Goal: Communication & Community: Share content

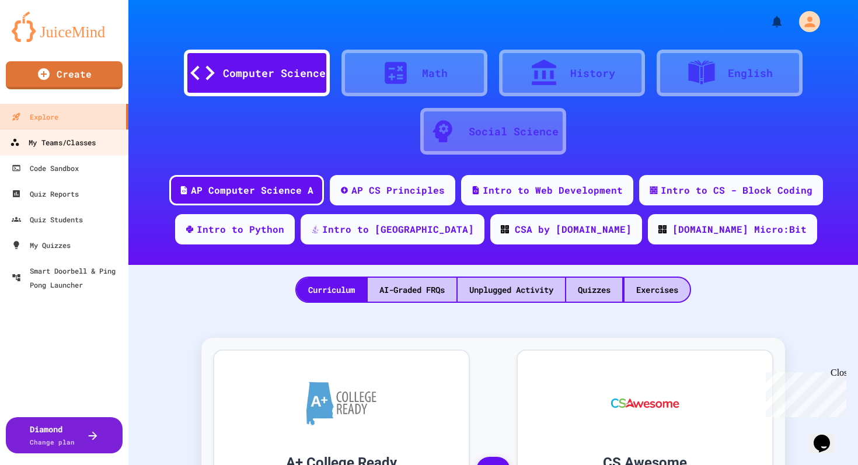
click at [103, 148] on link "My Teams/Classes" at bounding box center [64, 142] width 133 height 26
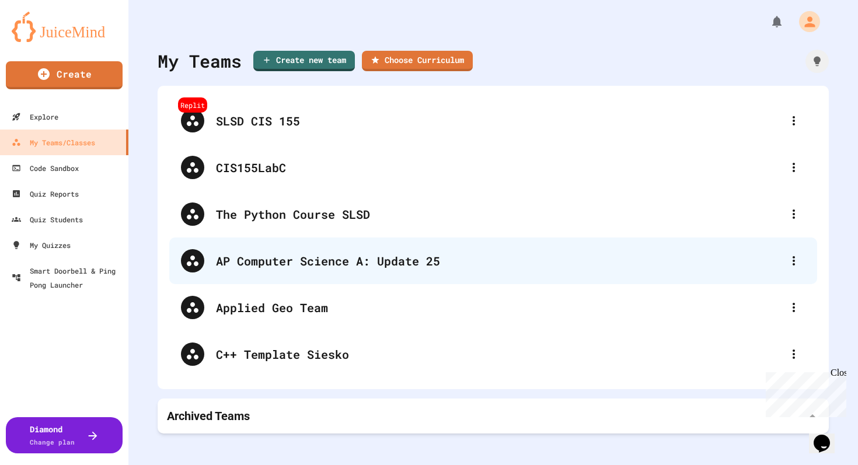
click at [270, 260] on div "AP Computer Science A: Update 25" at bounding box center [499, 261] width 566 height 18
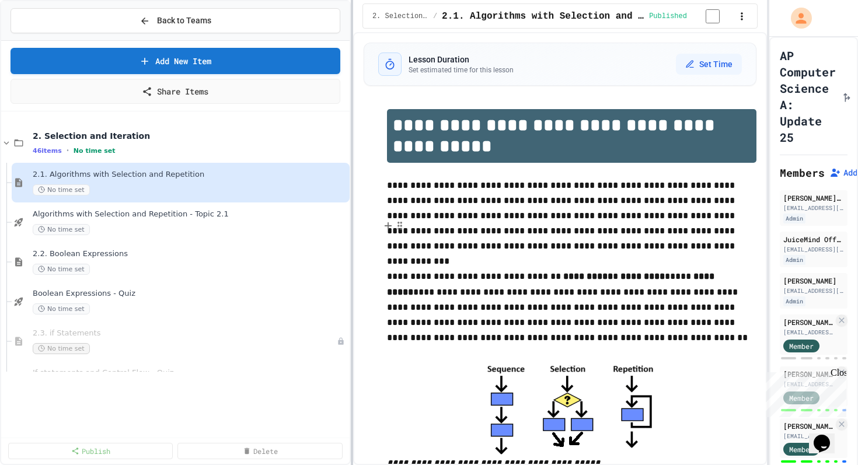
click at [353, 223] on div "**********" at bounding box center [429, 232] width 858 height 465
click at [8, 143] on icon at bounding box center [6, 143] width 5 height 4
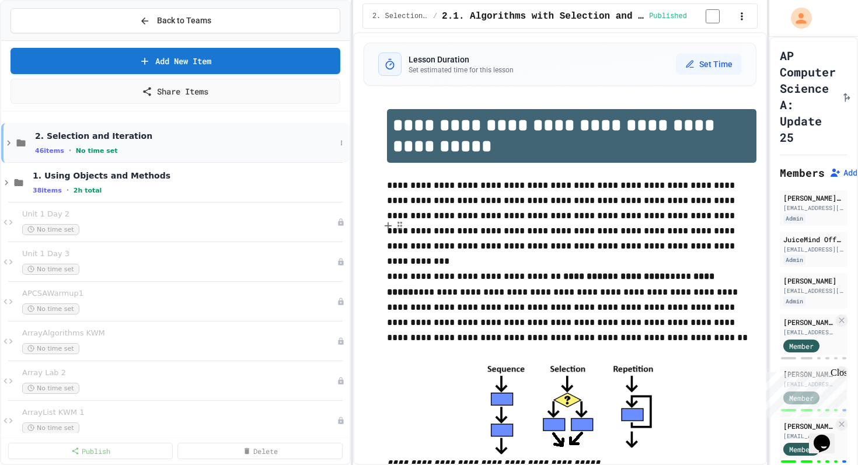
click at [19, 142] on icon at bounding box center [21, 143] width 9 height 7
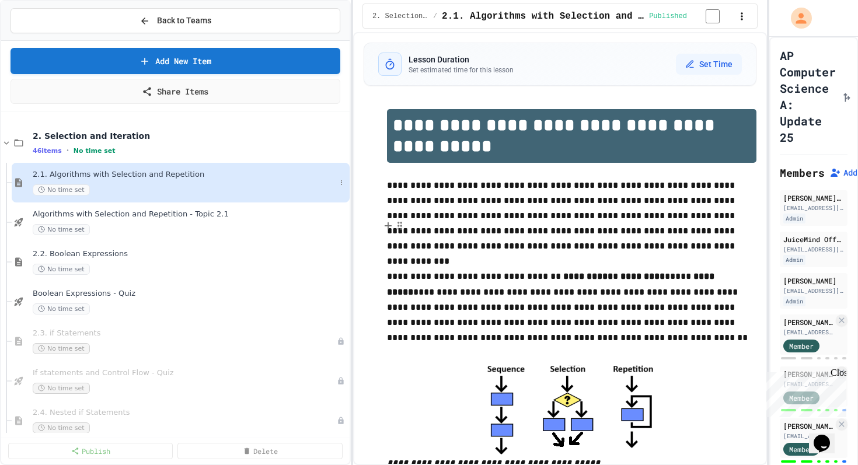
click at [92, 178] on span "2.1. Algorithms with Selection and Repetition" at bounding box center [184, 175] width 303 height 10
click at [343, 186] on icon at bounding box center [341, 182] width 7 height 7
click at [116, 185] on div at bounding box center [429, 232] width 858 height 465
click at [166, 219] on span "Algorithms with Selection and Repetition - Topic 2.1" at bounding box center [184, 215] width 303 height 10
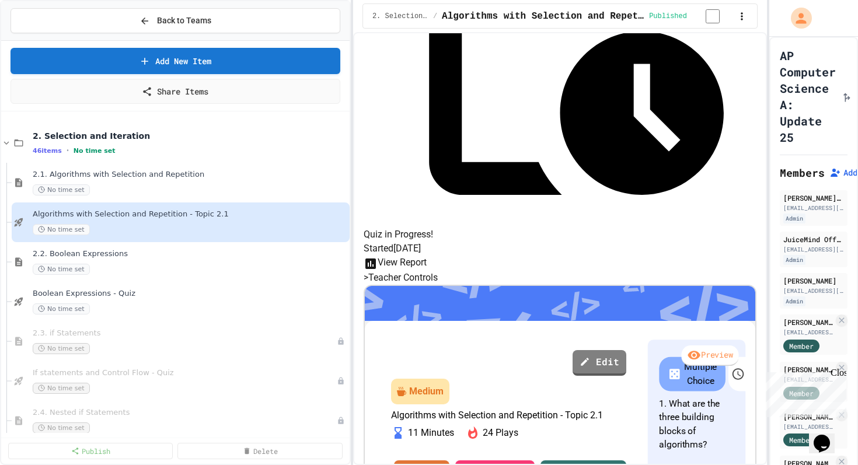
scroll to position [409, 0]
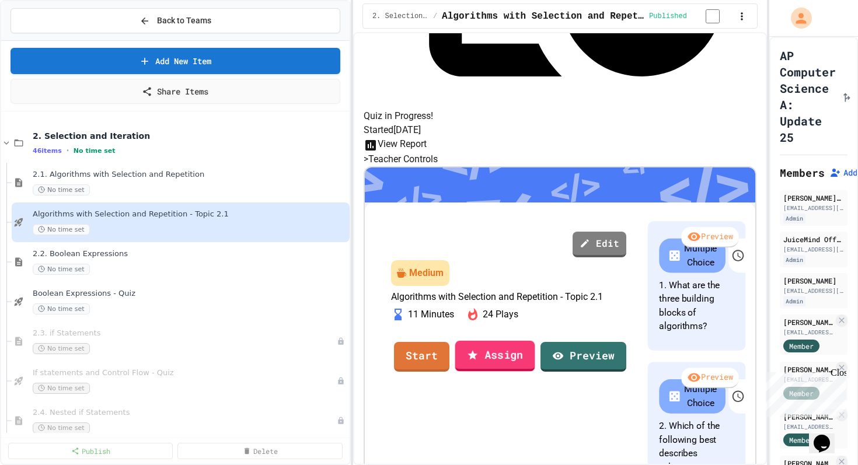
click at [525, 341] on link "Assign" at bounding box center [495, 356] width 80 height 31
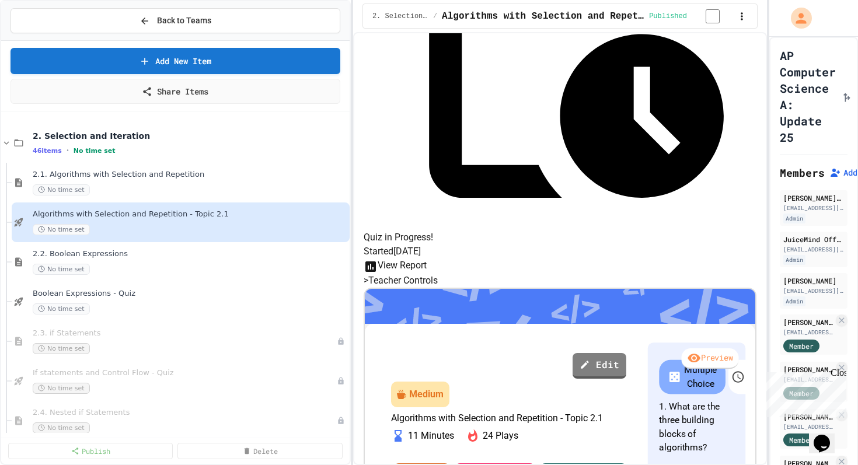
scroll to position [287, 0]
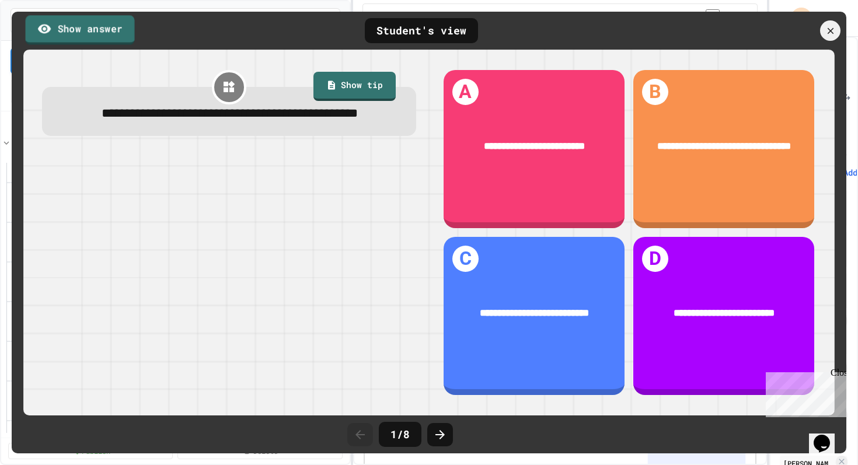
click at [83, 32] on link "Show answer" at bounding box center [80, 29] width 109 height 29
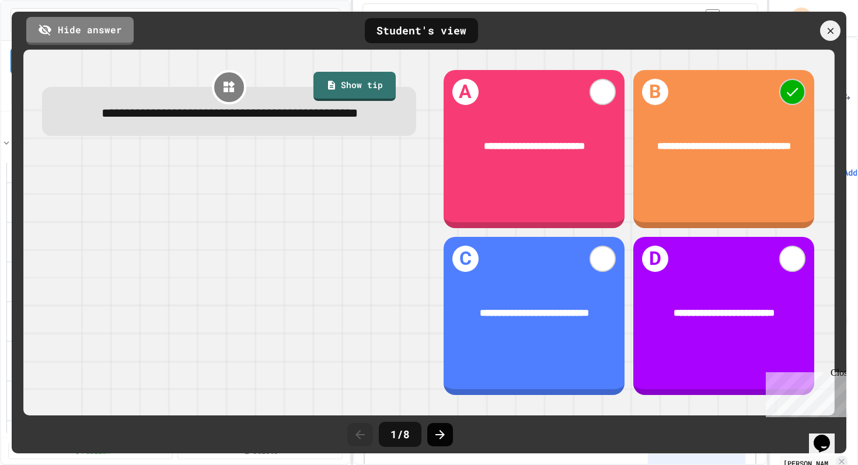
click at [441, 431] on icon at bounding box center [440, 434] width 9 height 9
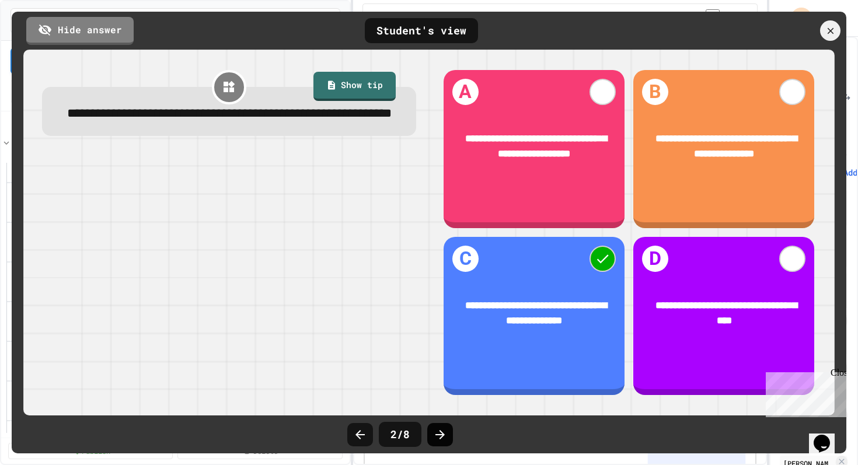
click at [438, 434] on icon at bounding box center [440, 435] width 14 height 14
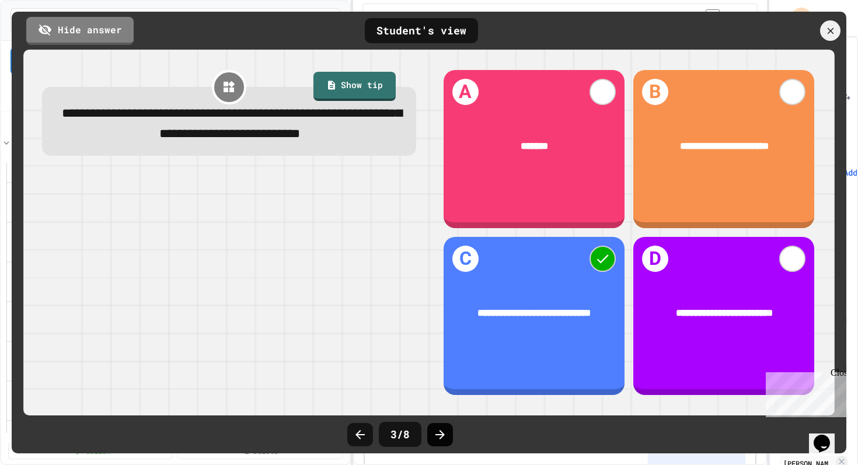
click at [440, 434] on icon at bounding box center [440, 435] width 14 height 14
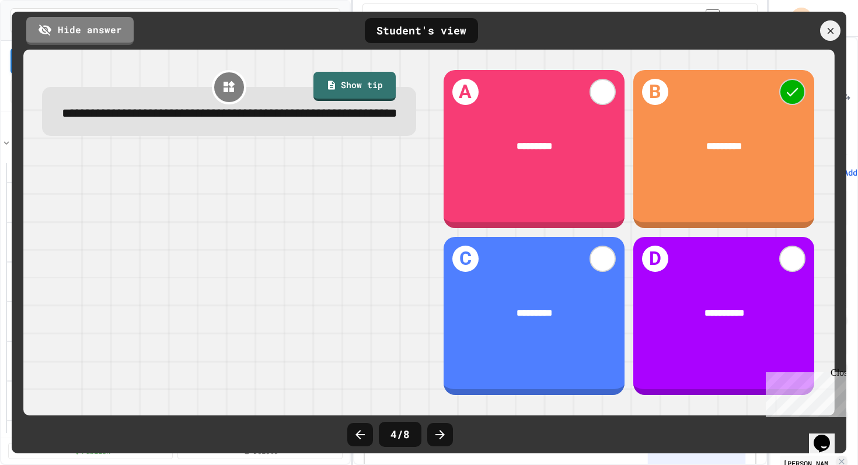
click at [440, 434] on icon at bounding box center [440, 435] width 14 height 14
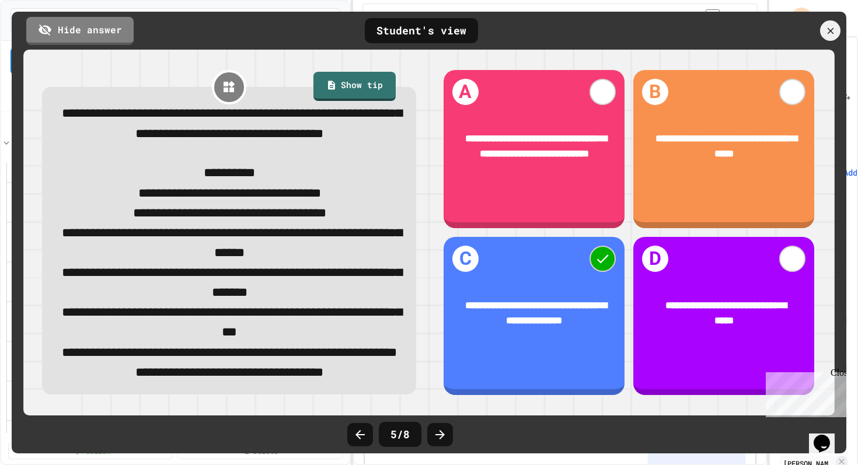
scroll to position [46, 0]
click at [445, 437] on icon at bounding box center [440, 435] width 14 height 14
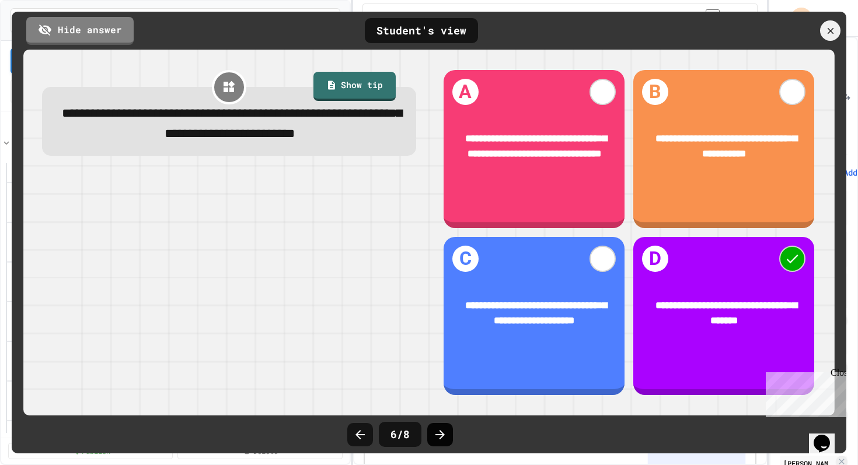
click at [445, 437] on icon at bounding box center [440, 435] width 14 height 14
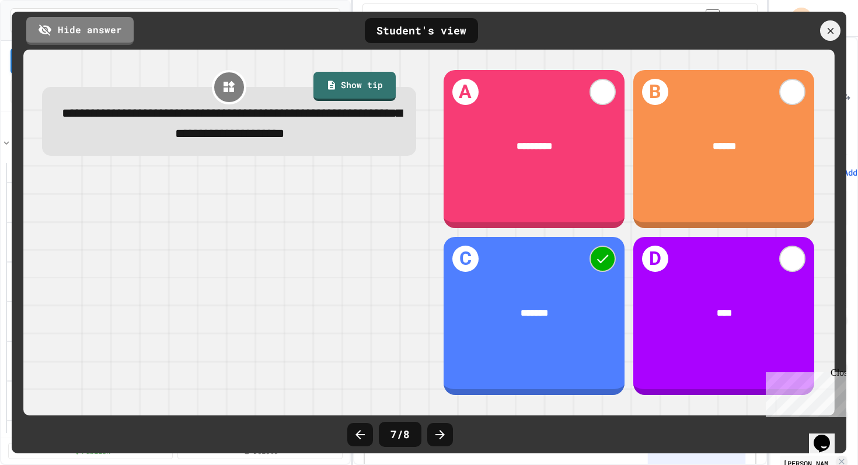
click at [445, 437] on icon at bounding box center [440, 435] width 14 height 14
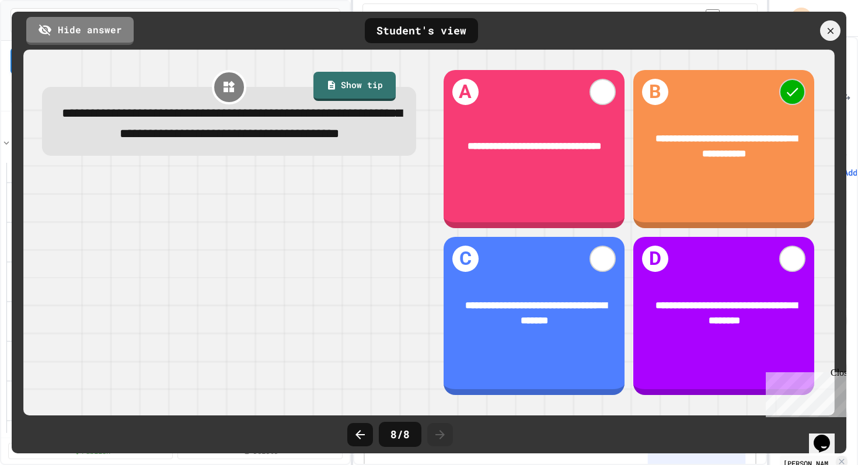
click at [445, 437] on icon at bounding box center [440, 435] width 14 height 14
click at [831, 39] on div at bounding box center [830, 30] width 23 height 23
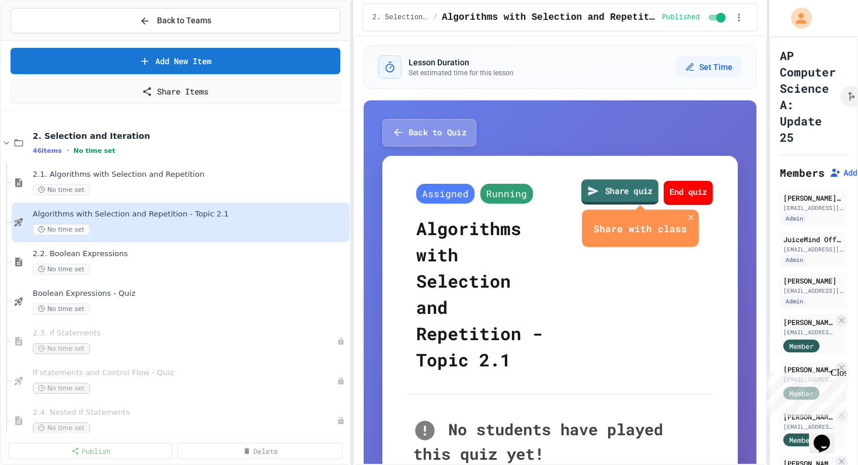
click at [627, 186] on link "Share quiz" at bounding box center [620, 191] width 77 height 25
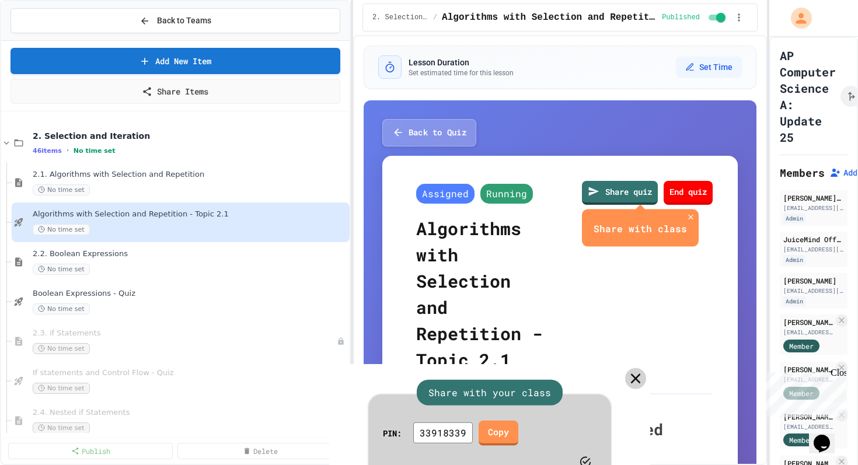
click at [632, 370] on icon at bounding box center [636, 378] width 17 height 17
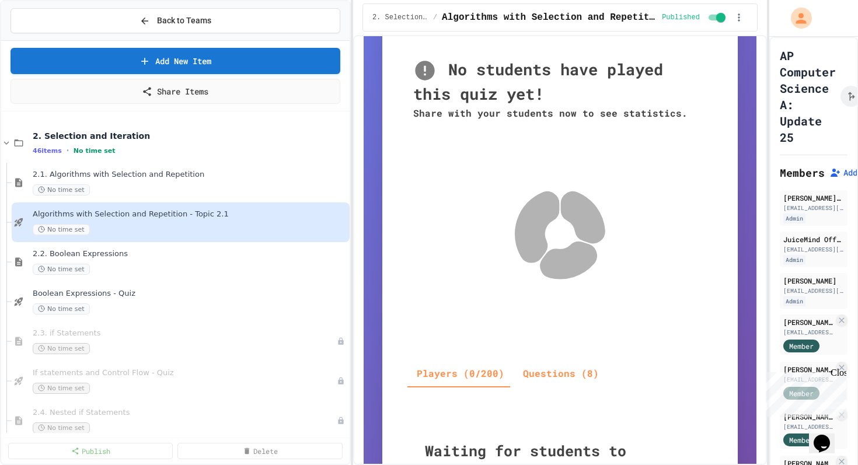
scroll to position [69, 0]
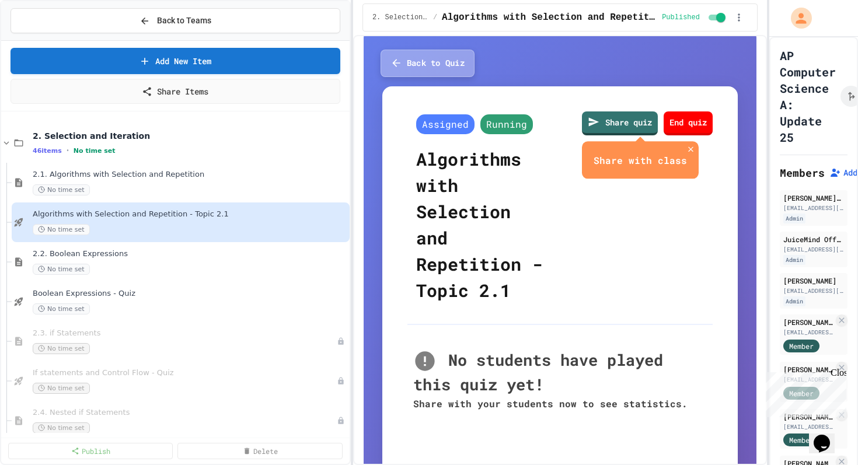
click at [448, 72] on button "Back to Quiz" at bounding box center [428, 63] width 94 height 27
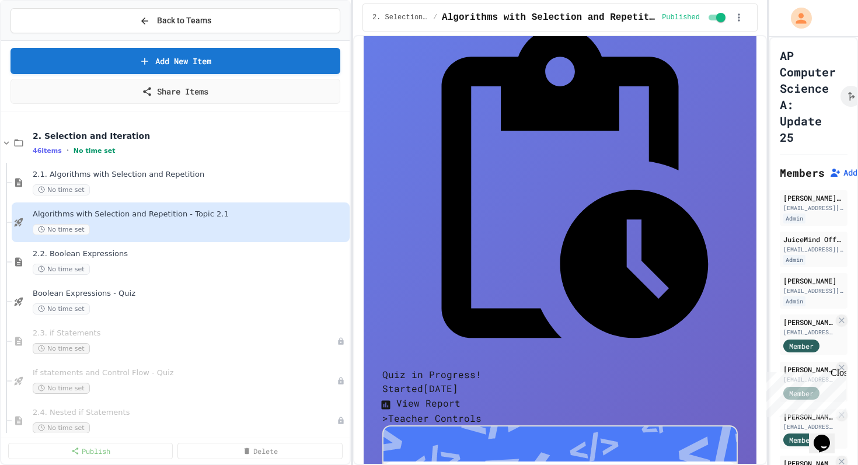
scroll to position [364, 0]
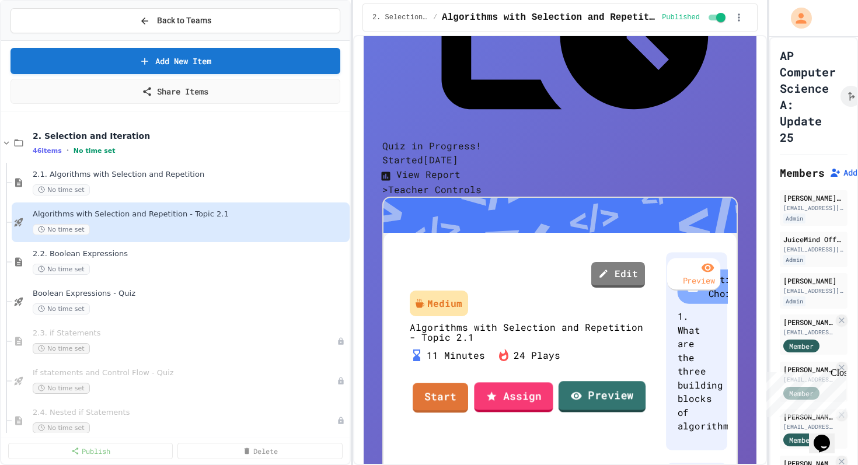
click at [628, 381] on link "Preview" at bounding box center [602, 397] width 87 height 32
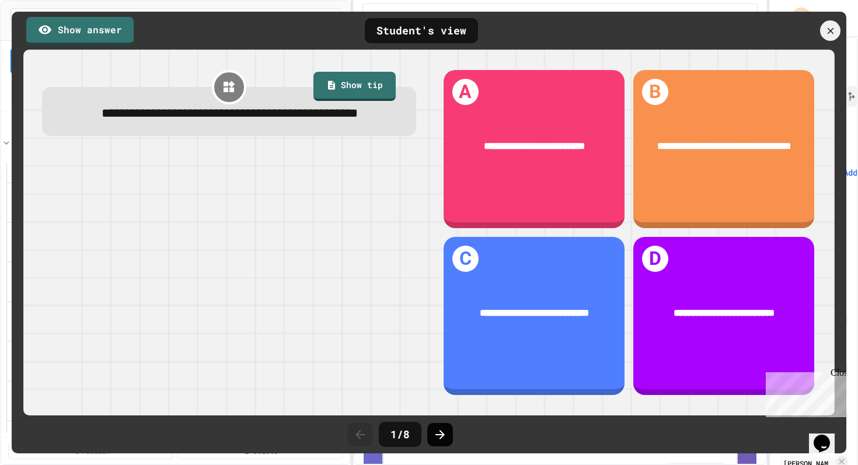
click at [441, 434] on icon at bounding box center [440, 434] width 9 height 9
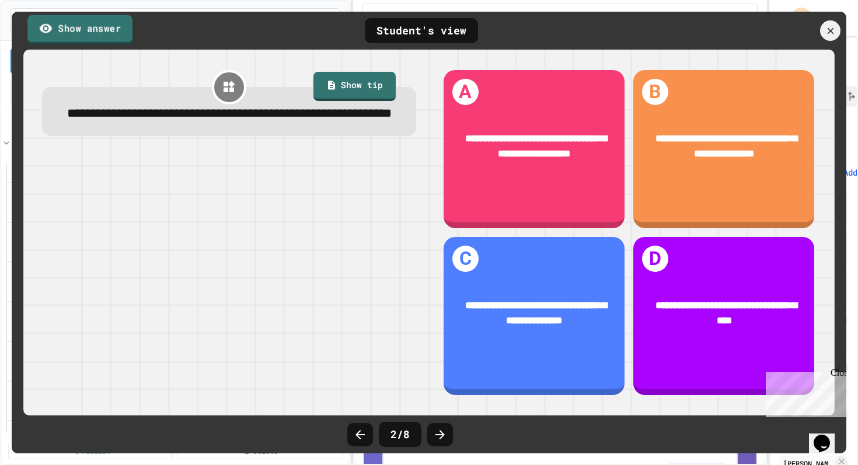
click at [112, 33] on link "Show answer" at bounding box center [79, 29] width 105 height 29
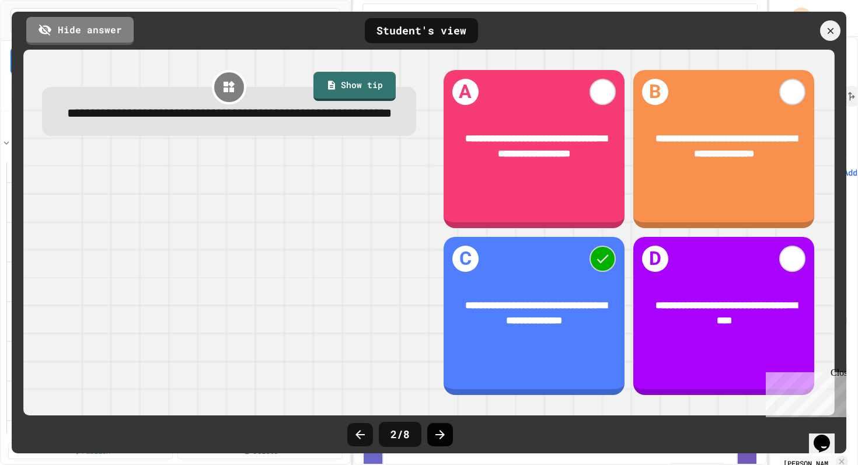
click at [439, 434] on icon at bounding box center [440, 435] width 14 height 14
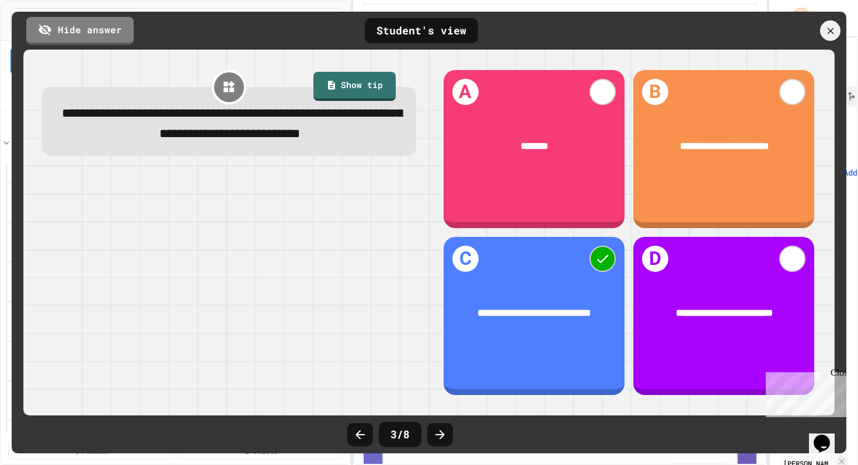
click at [439, 434] on icon at bounding box center [440, 435] width 14 height 14
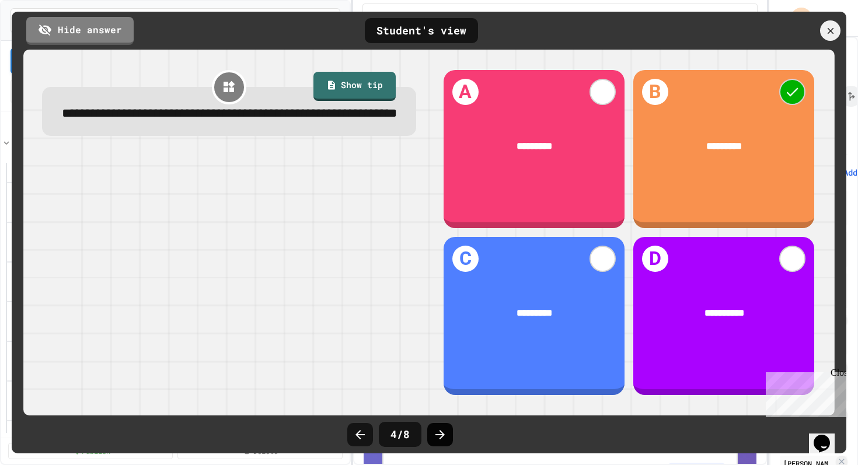
click at [438, 434] on icon at bounding box center [440, 435] width 14 height 14
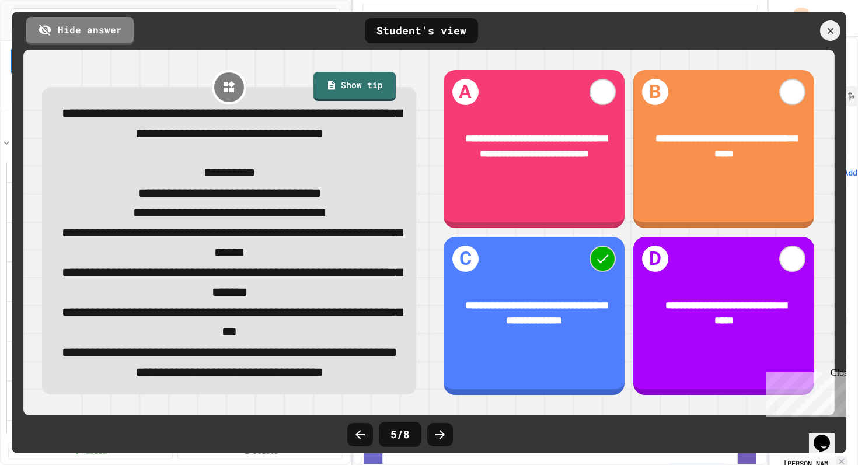
click at [438, 434] on icon at bounding box center [440, 435] width 14 height 14
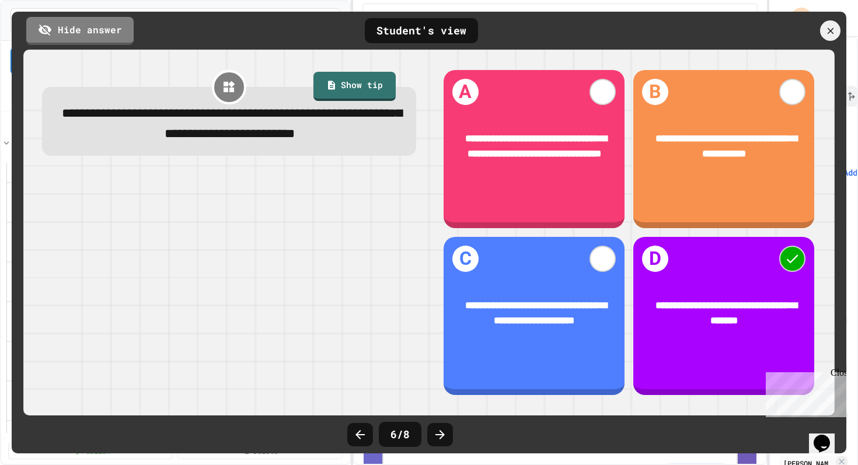
click at [438, 434] on icon at bounding box center [440, 435] width 14 height 14
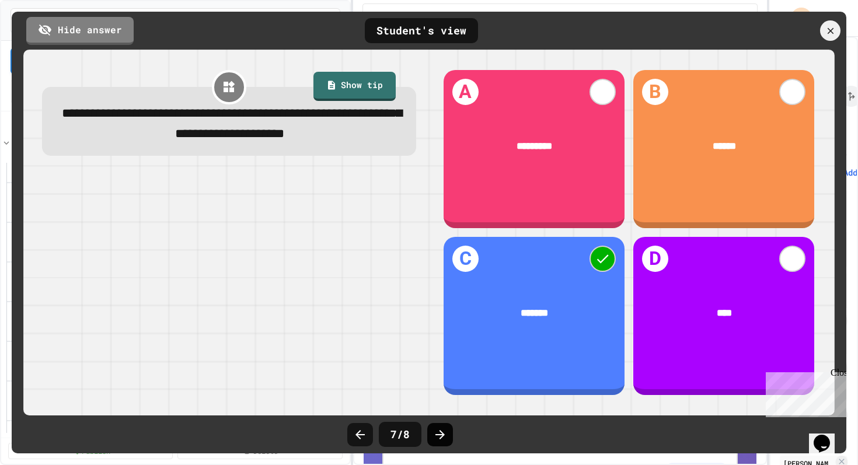
click at [439, 436] on icon at bounding box center [440, 435] width 14 height 14
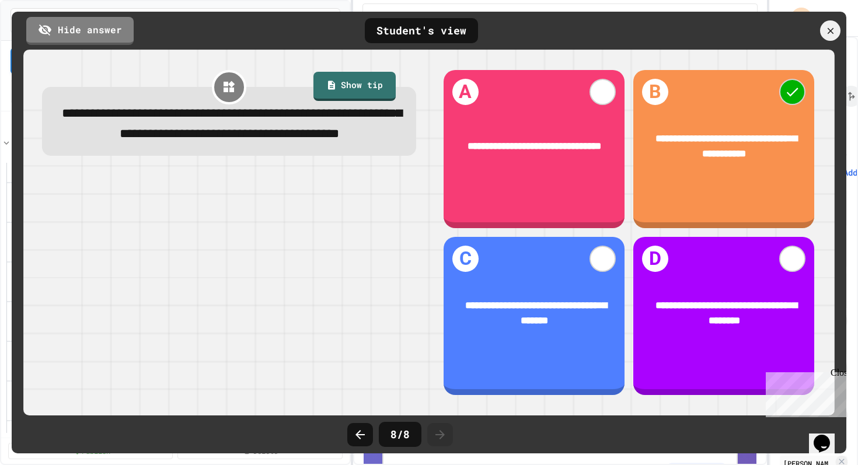
click at [315, 140] on span "**********" at bounding box center [232, 123] width 340 height 33
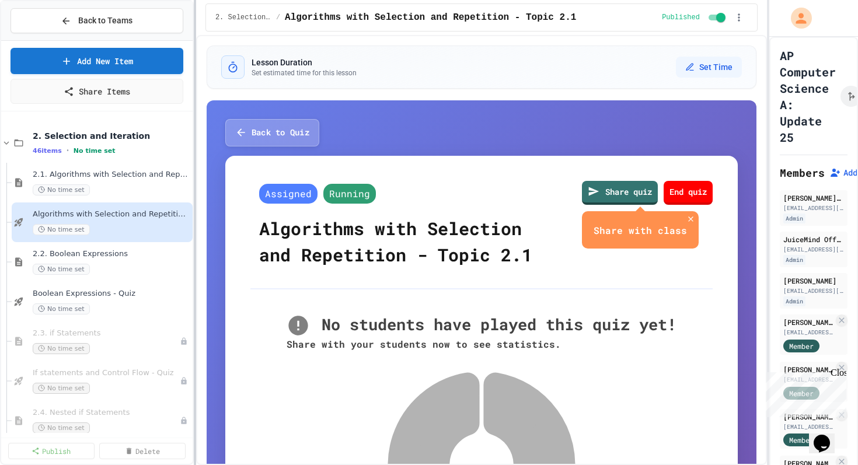
click at [195, 122] on div at bounding box center [195, 232] width 2 height 465
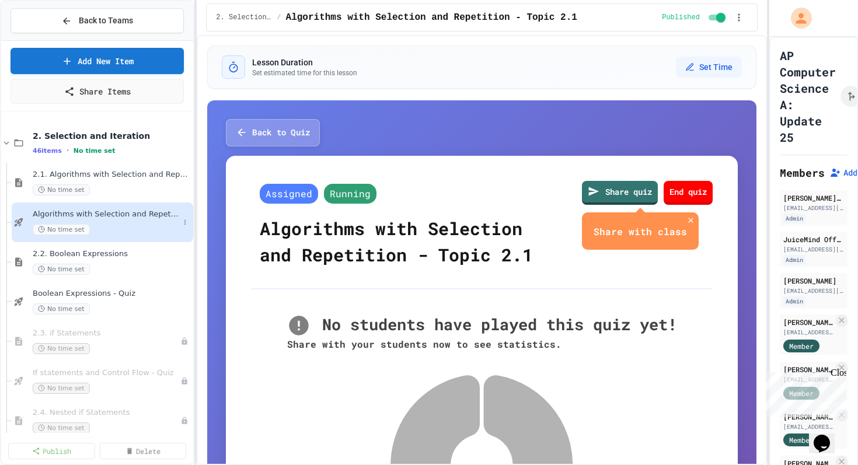
click at [111, 214] on span "Algorithms with Selection and Repetition - Topic 2.1" at bounding box center [106, 215] width 147 height 10
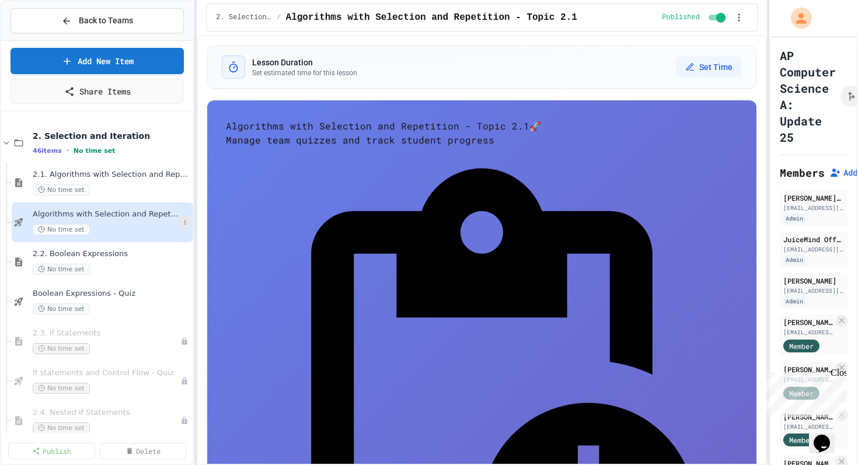
click at [190, 224] on button at bounding box center [185, 223] width 12 height 12
click at [689, 148] on div at bounding box center [429, 232] width 858 height 465
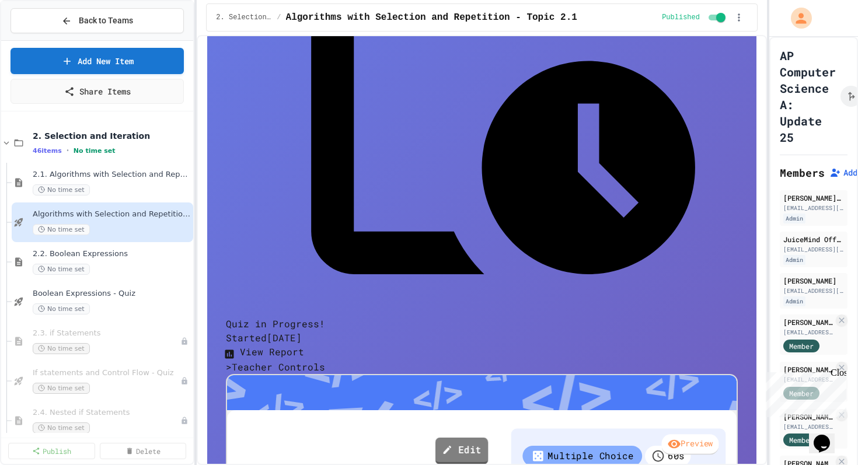
scroll to position [434, 0]
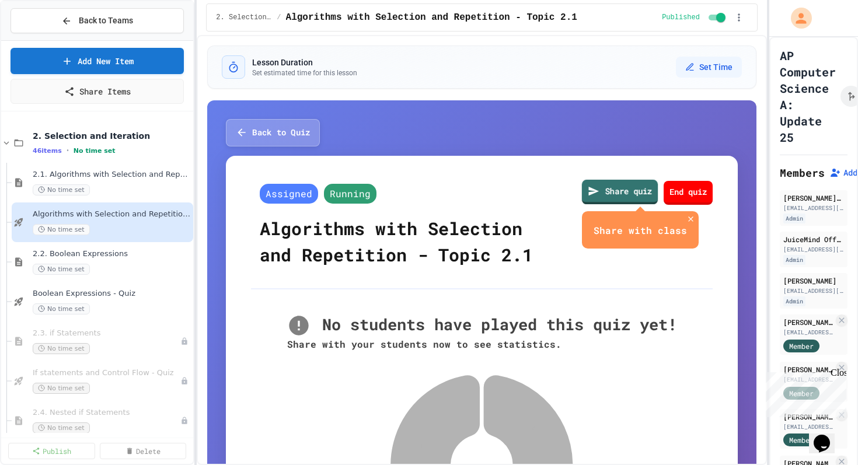
click at [618, 188] on link "Share quiz" at bounding box center [620, 191] width 76 height 25
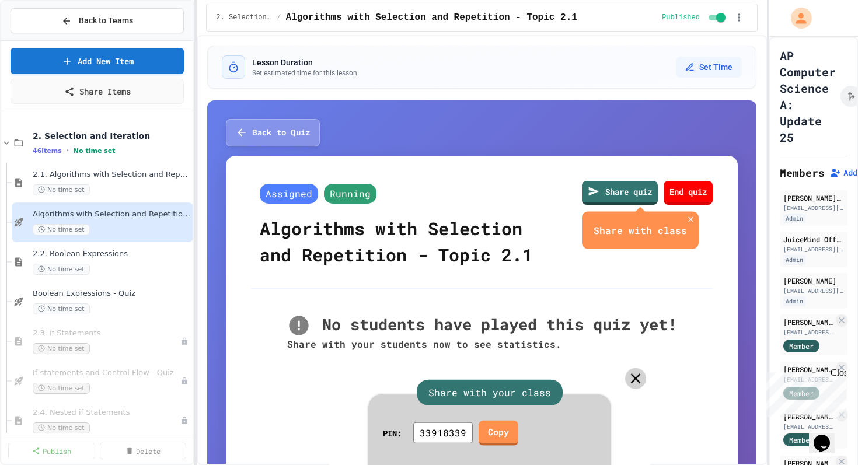
click at [633, 374] on icon at bounding box center [636, 379] width 10 height 10
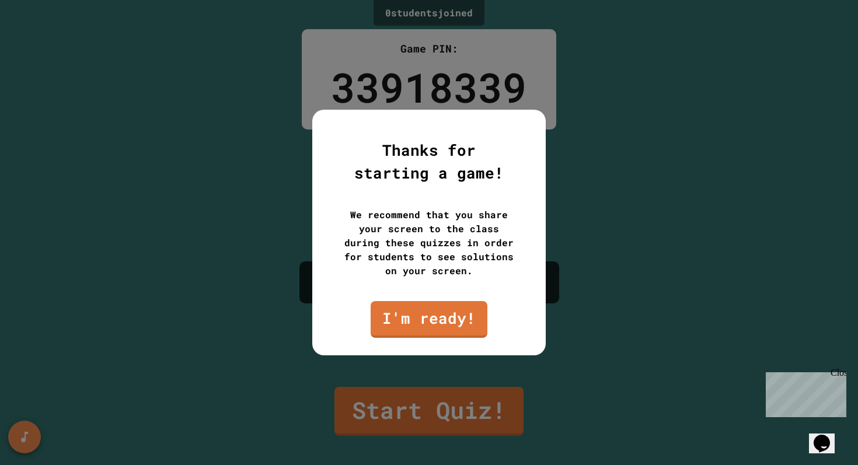
click at [594, 150] on div at bounding box center [429, 232] width 858 height 465
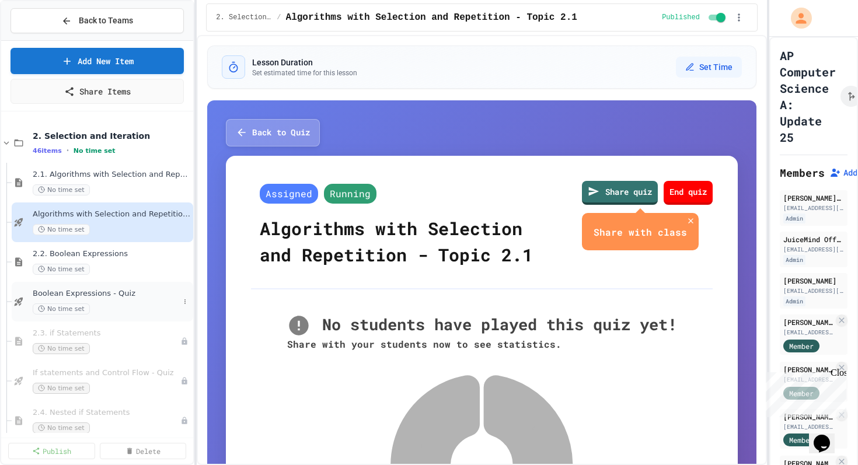
click at [95, 295] on span "Boolean Expressions - Quiz" at bounding box center [106, 294] width 147 height 10
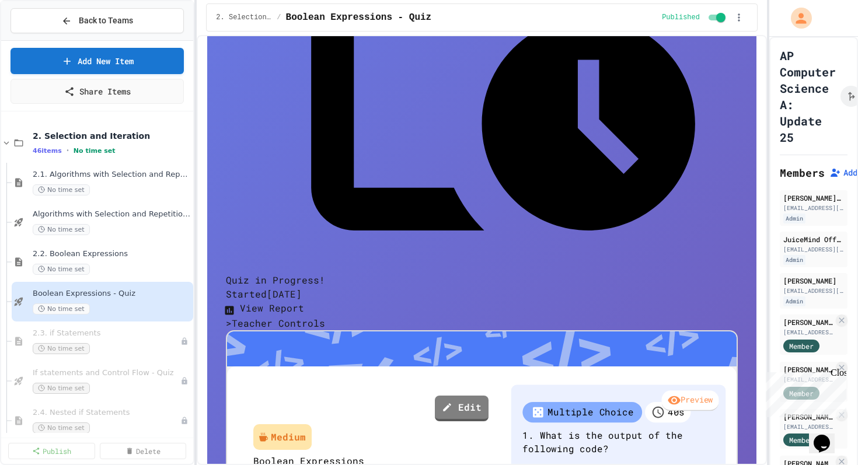
scroll to position [409, 0]
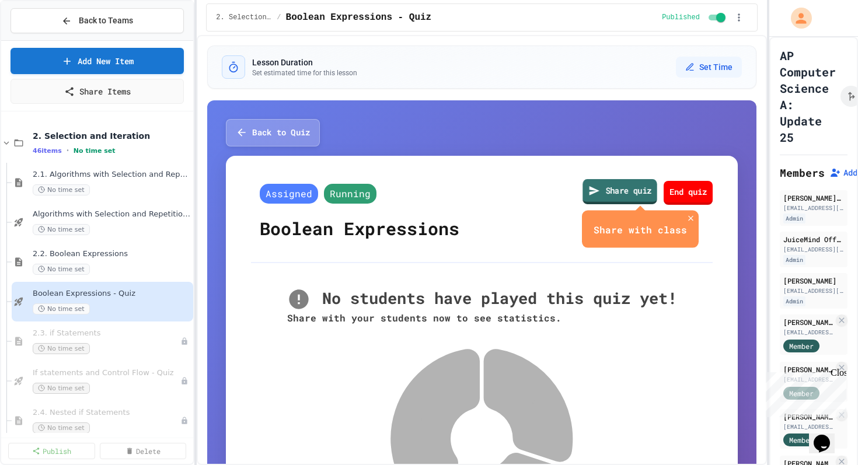
click at [612, 190] on link "Share quiz" at bounding box center [620, 191] width 74 height 25
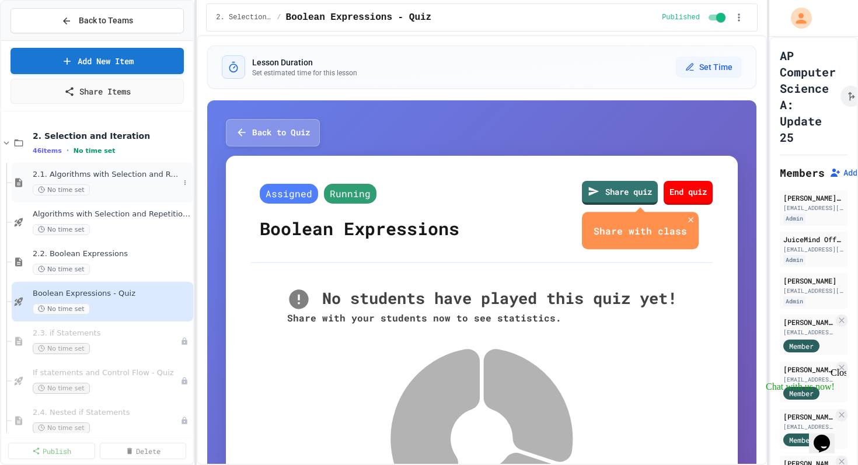
click at [88, 182] on div "2.1. Algorithms with Selection and Repetition No time set" at bounding box center [106, 183] width 147 height 26
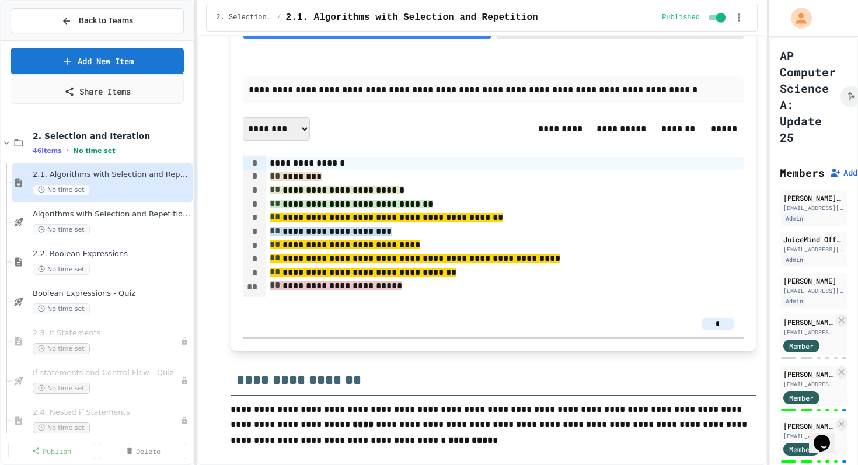
scroll to position [182, 0]
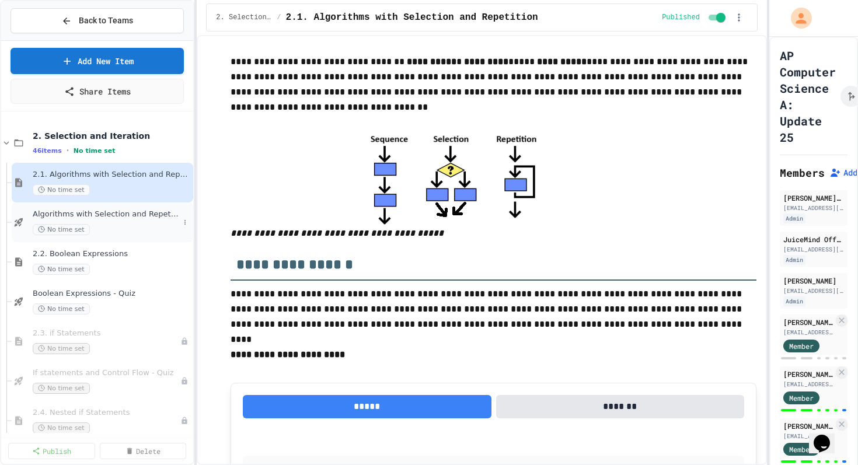
click at [120, 213] on span "Algorithms with Selection and Repetition - Topic 2.1" at bounding box center [106, 215] width 147 height 10
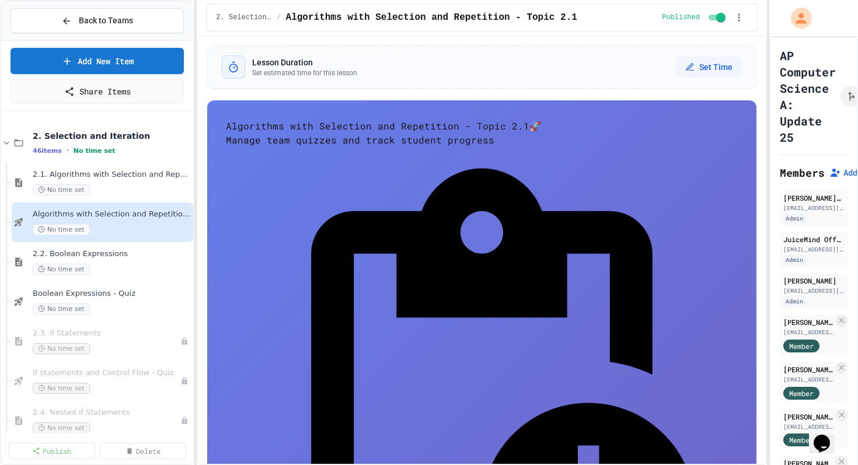
scroll to position [200, 0]
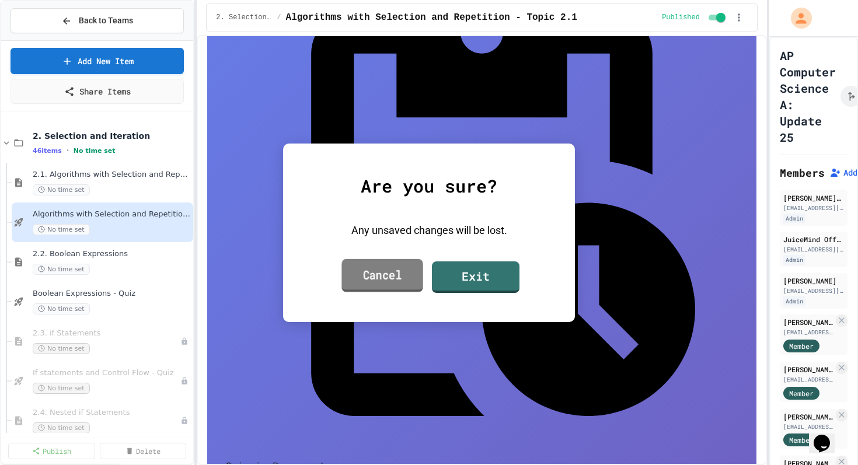
click at [404, 277] on link "Cancel" at bounding box center [382, 275] width 81 height 33
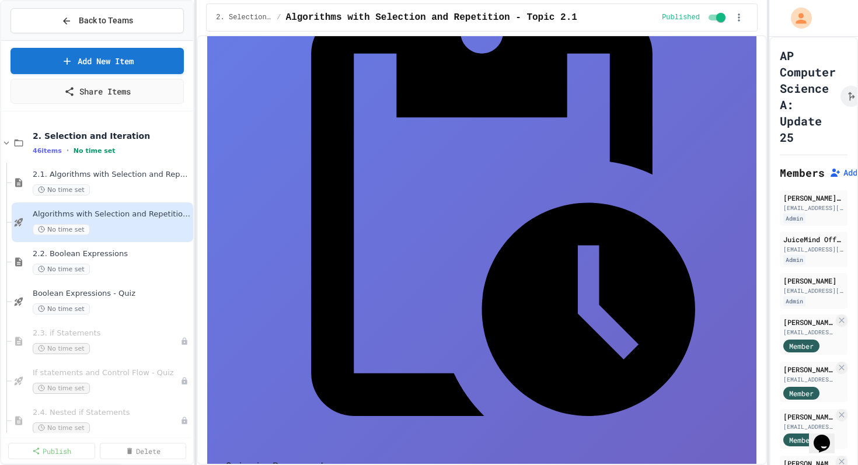
type input "**"
drag, startPoint x: 358, startPoint y: 351, endPoint x: 305, endPoint y: 351, distance: 52.5
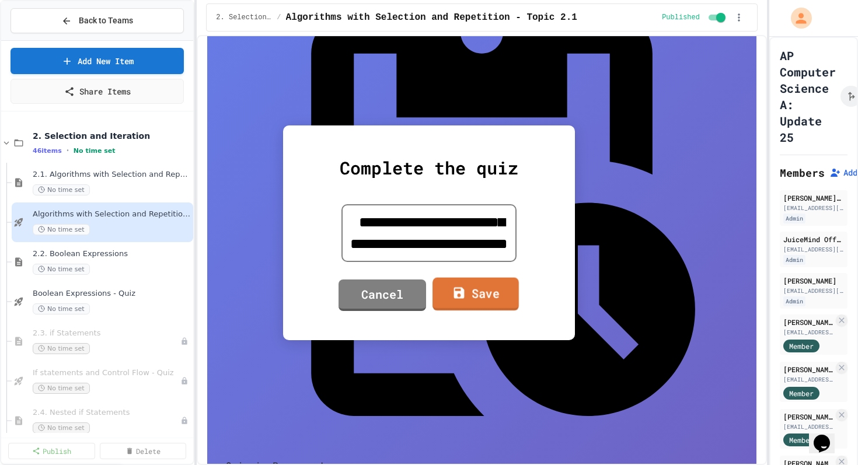
click at [468, 291] on link "Save" at bounding box center [476, 293] width 86 height 33
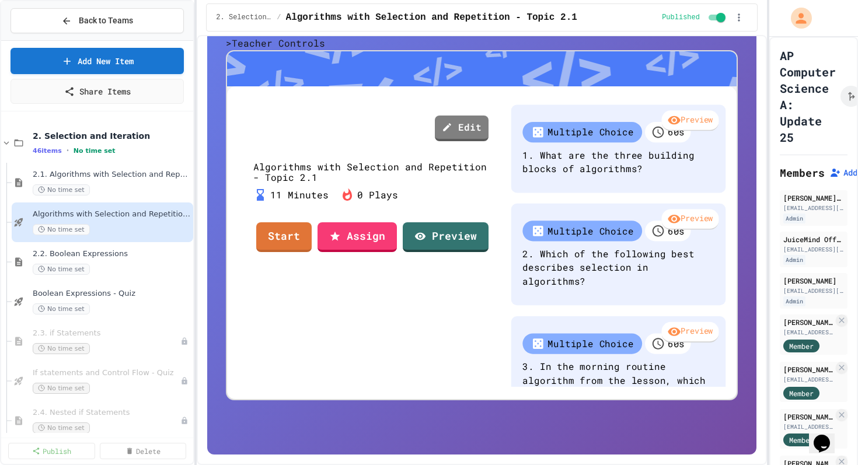
scroll to position [200, 0]
click at [483, 122] on link "Edit" at bounding box center [462, 127] width 53 height 27
click at [478, 298] on link "Save" at bounding box center [476, 293] width 86 height 33
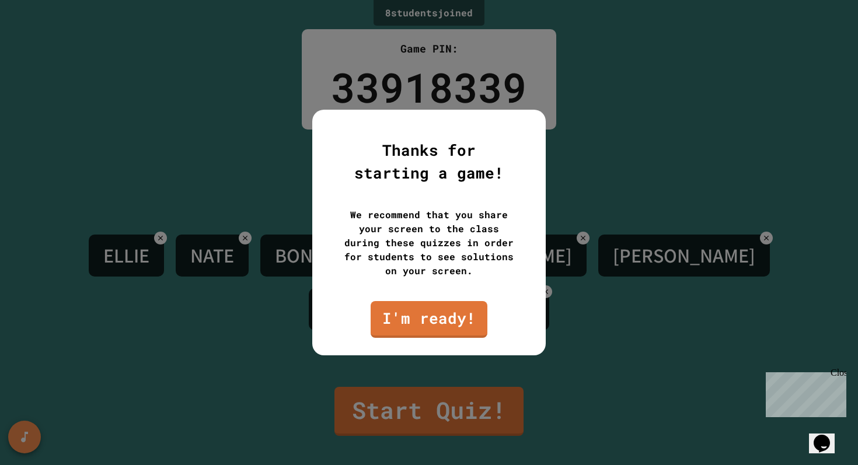
click at [620, 209] on div at bounding box center [429, 232] width 858 height 465
click at [456, 319] on link "I'm ready!" at bounding box center [429, 318] width 109 height 39
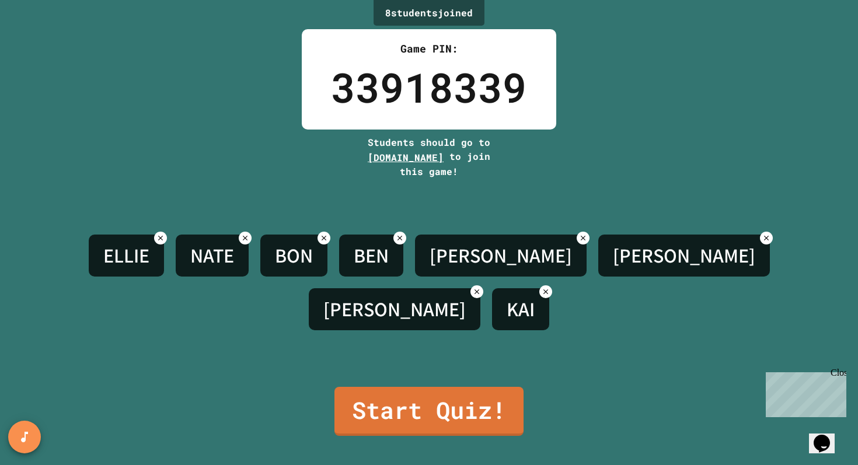
click at [842, 375] on div "Close" at bounding box center [838, 375] width 15 height 15
click at [423, 159] on span "[DOMAIN_NAME]" at bounding box center [406, 157] width 76 height 12
